Goal: Task Accomplishment & Management: Manage account settings

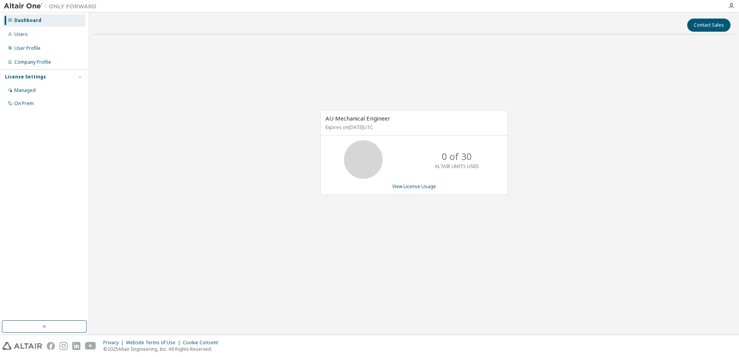
click at [67, 171] on div "Dashboard Users User Profile Company Profile License Settings Managed On Prem" at bounding box center [44, 167] width 86 height 306
click at [35, 92] on div "Managed" at bounding box center [44, 90] width 82 height 12
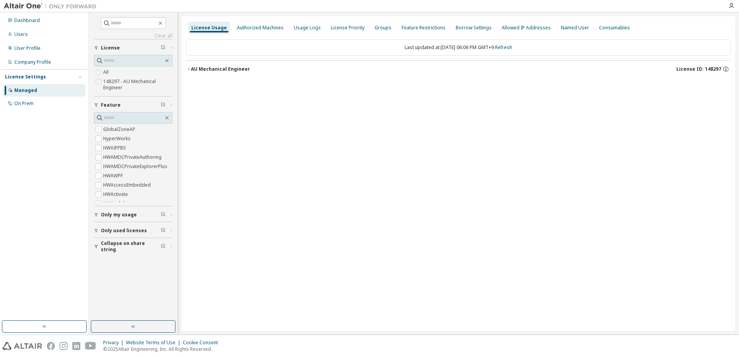
click at [34, 88] on div "Managed" at bounding box center [25, 90] width 23 height 6
click at [375, 31] on div "Groups" at bounding box center [383, 28] width 17 height 6
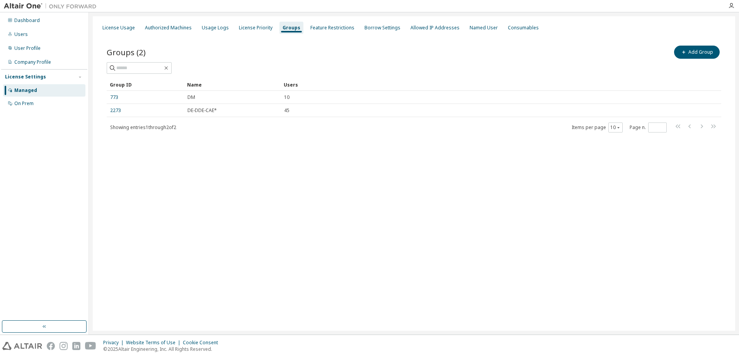
click at [359, 239] on div "License Usage Authorized Machines Usage Logs License Priority Groups Feature Re…" at bounding box center [414, 173] width 643 height 315
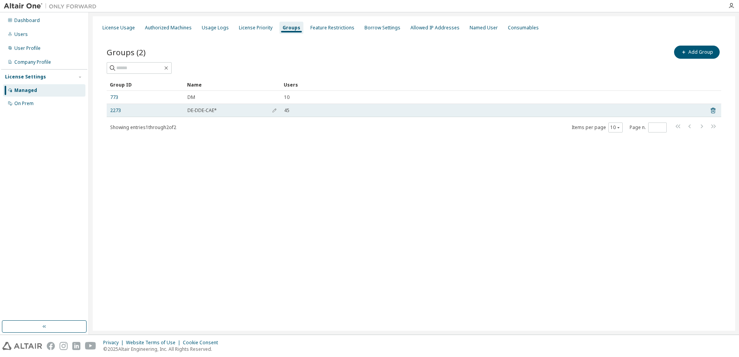
click at [197, 113] on span "DE-DDE-CAE*" at bounding box center [202, 110] width 29 height 6
click at [112, 112] on link "2273" at bounding box center [115, 110] width 11 height 6
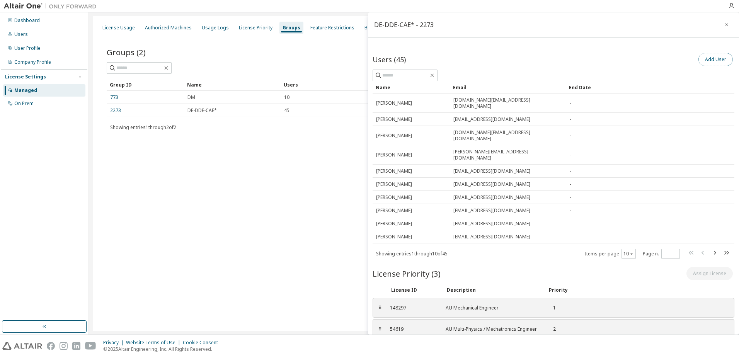
click at [706, 61] on button "Add User" at bounding box center [716, 59] width 34 height 13
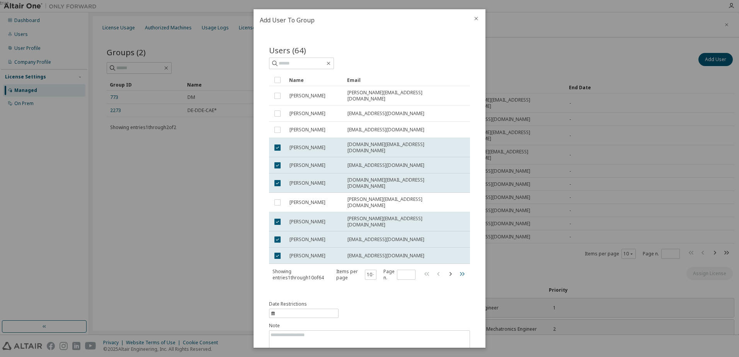
click at [460, 269] on icon "button" at bounding box center [461, 273] width 9 height 9
type input "*"
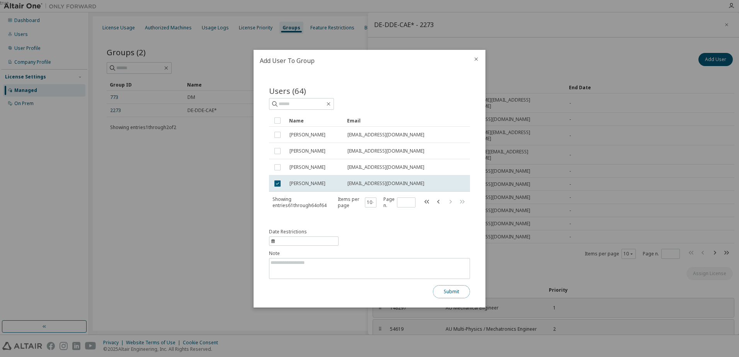
click at [449, 294] on button "Submit" at bounding box center [451, 291] width 37 height 13
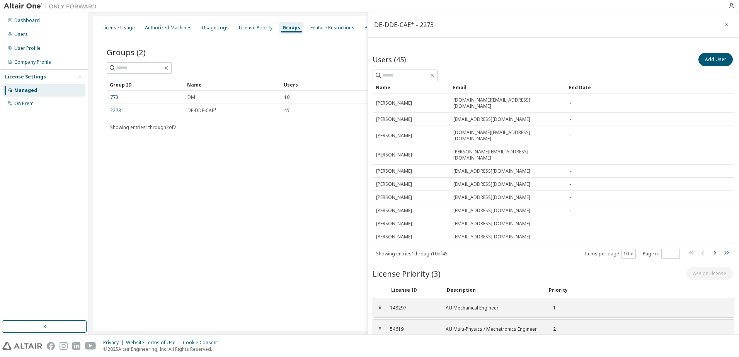
click at [722, 248] on icon "button" at bounding box center [726, 252] width 9 height 9
type input "*"
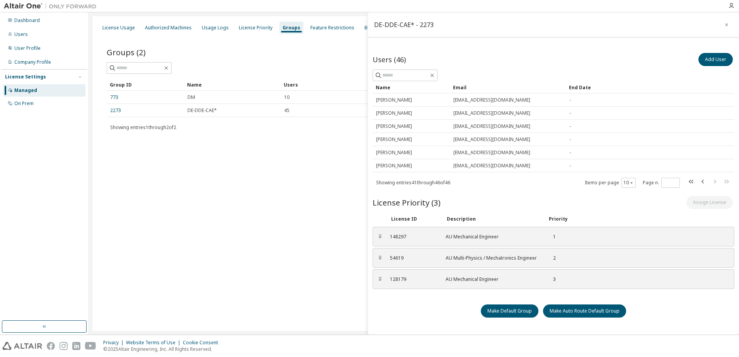
click at [324, 197] on div "License Usage Authorized Machines Usage Logs License Priority Groups Feature Re…" at bounding box center [414, 173] width 643 height 315
